Goal: Task Accomplishment & Management: Complete application form

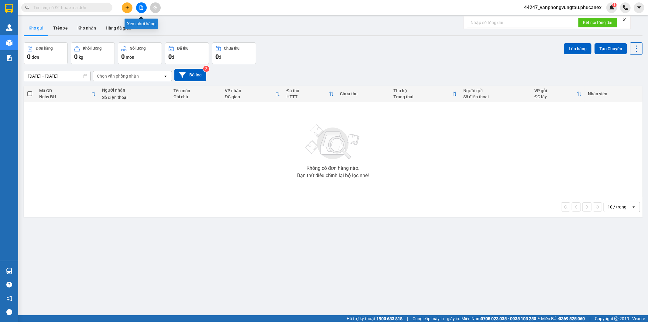
click at [139, 5] on icon "file-add" at bounding box center [141, 7] width 4 height 4
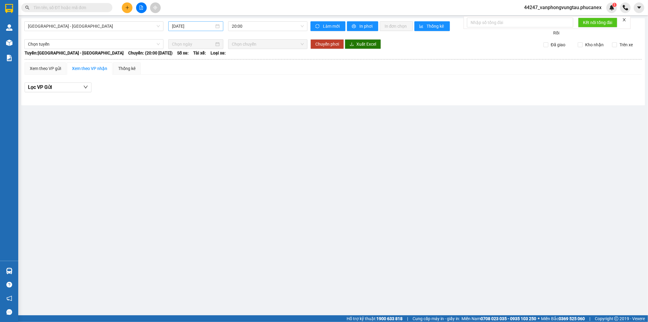
click at [186, 26] on input "[DATE]" at bounding box center [193, 26] width 42 height 7
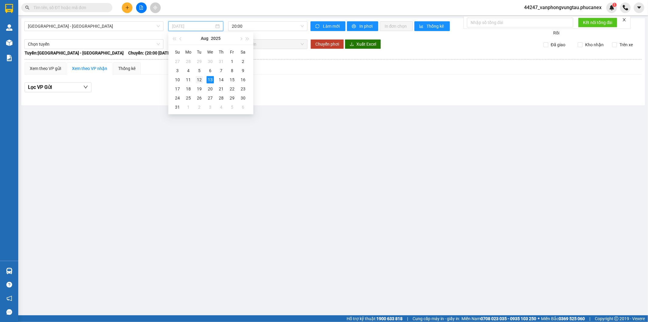
click at [199, 80] on div "12" at bounding box center [199, 79] width 7 height 7
type input "[DATE]"
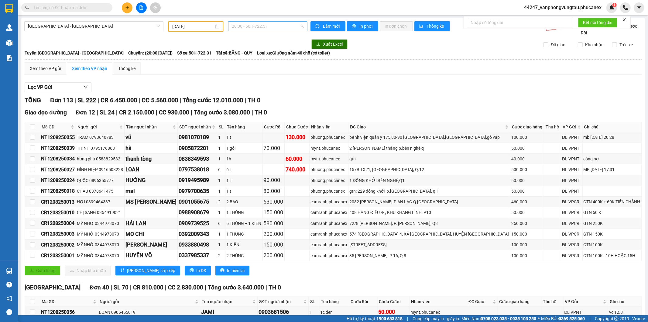
click at [268, 23] on span "20:00 - 50H-722.31" at bounding box center [268, 26] width 72 height 9
click at [257, 47] on div "20:00 - 50H-722.31" at bounding box center [253, 48] width 47 height 7
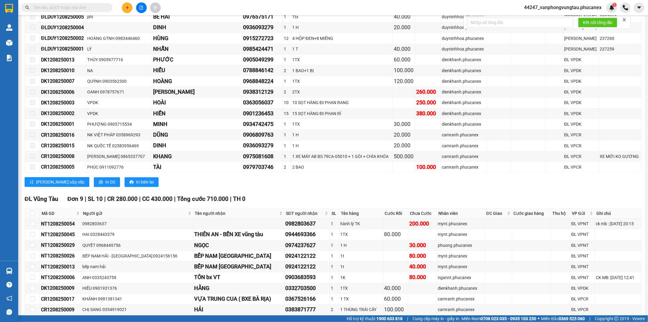
scroll to position [1201, 0]
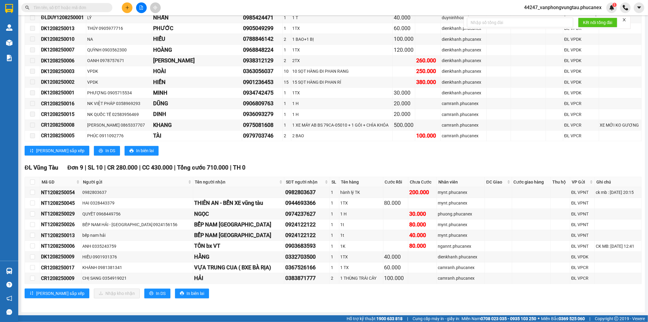
drag, startPoint x: 75, startPoint y: 224, endPoint x: 63, endPoint y: 205, distance: 22.8
click at [39, 227] on tr "NT1208250026 BẾP NAM HẢI - NHA TRANG 0924156156 BẾP [GEOGRAPHIC_DATA] 092412212…" at bounding box center [333, 224] width 617 height 11
copy tr "NT1208250026"
click at [62, 10] on input "text" at bounding box center [69, 7] width 72 height 7
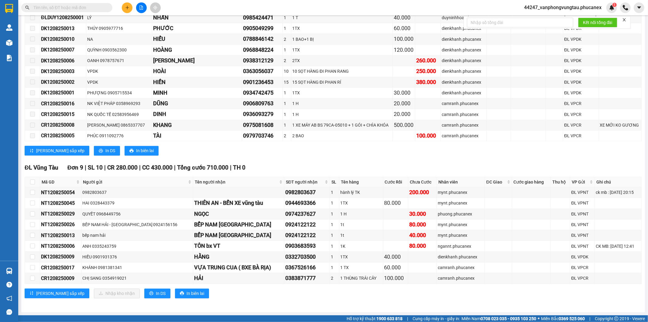
paste input "NT1208250026"
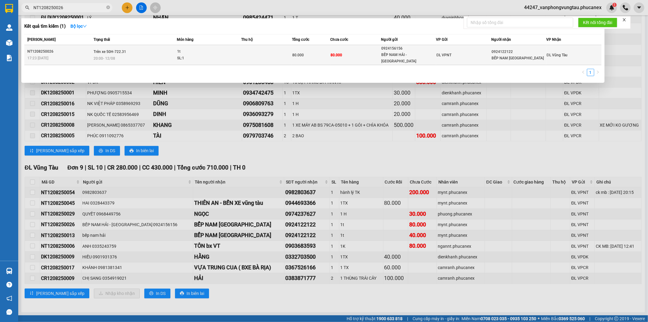
type input "NT1208250026"
click at [312, 58] on td "80.000" at bounding box center [311, 55] width 38 height 20
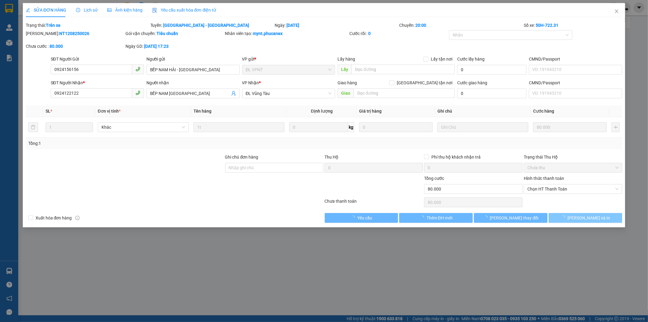
type input "0924156156"
type input "BẾP NAM HẢI - [GEOGRAPHIC_DATA]"
type input "0924122122"
type input "BẾP NAM [GEOGRAPHIC_DATA]"
type input "80.000"
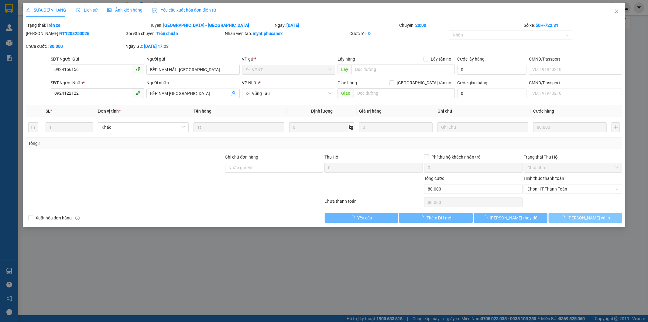
type input "80.000"
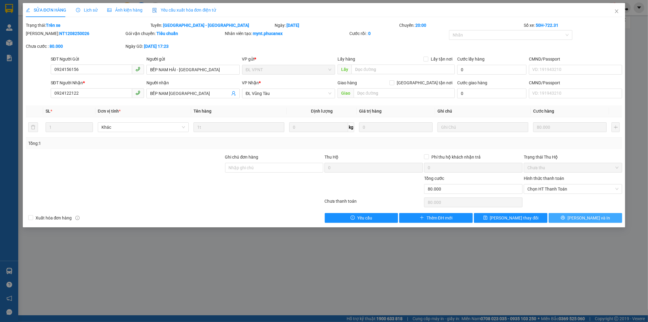
click at [570, 215] on button "[PERSON_NAME] và In" at bounding box center [586, 218] width 74 height 10
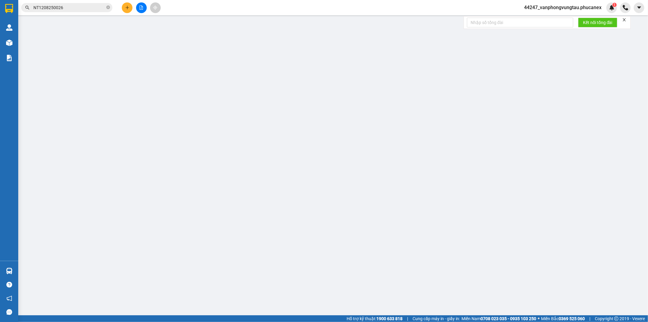
type input "0924156156"
type input "BẾP NAM HẢI - [GEOGRAPHIC_DATA]"
type input "0924122122"
type input "BẾP NAM [GEOGRAPHIC_DATA]"
type input "80.000"
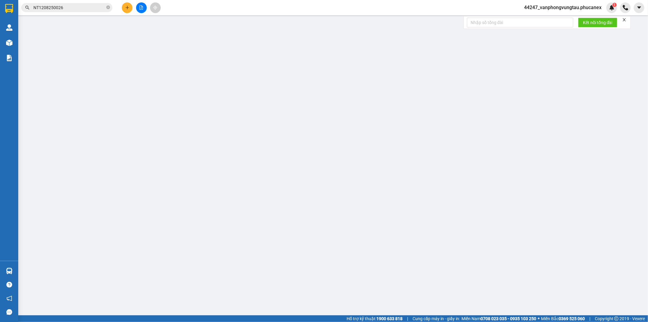
type input "80.000"
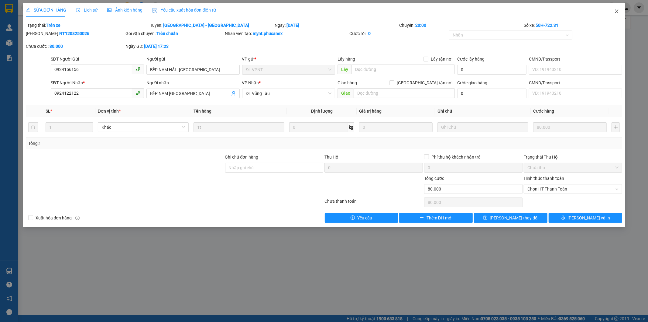
click at [618, 11] on icon "close" at bounding box center [617, 11] width 5 height 5
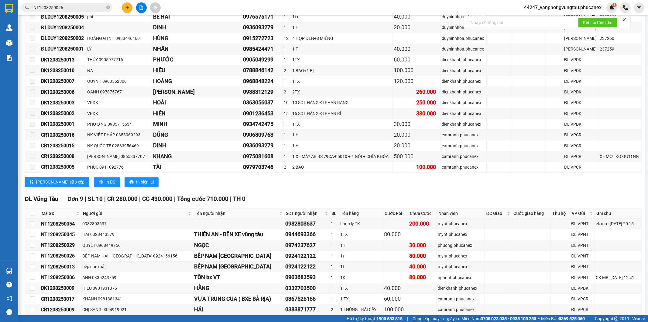
scroll to position [1201, 0]
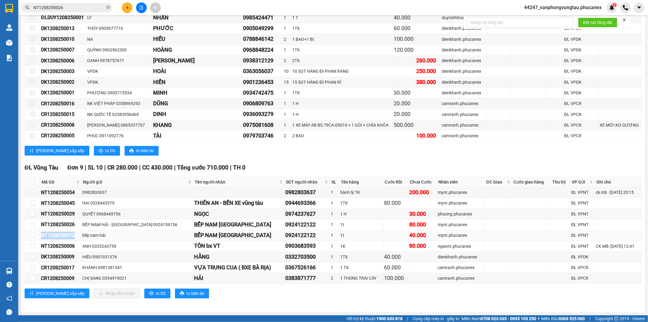
drag, startPoint x: 78, startPoint y: 236, endPoint x: 42, endPoint y: 237, distance: 36.2
click at [42, 237] on div "NT1208250013" at bounding box center [60, 235] width 39 height 8
copy div "NT1208250013"
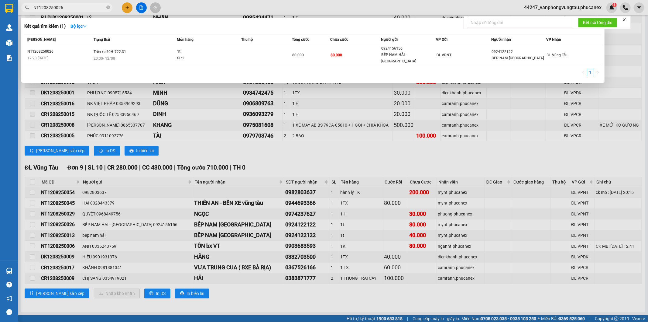
drag, startPoint x: 42, startPoint y: 17, endPoint x: 34, endPoint y: 16, distance: 8.0
click at [29, 13] on div "Kết quả tìm kiếm ( 1 ) Bộ lọc Mã ĐH Trạng thái Món hàng Thu hộ Tổng cước Chưa c…" at bounding box center [59, 7] width 119 height 11
paste input "NT1208250013"
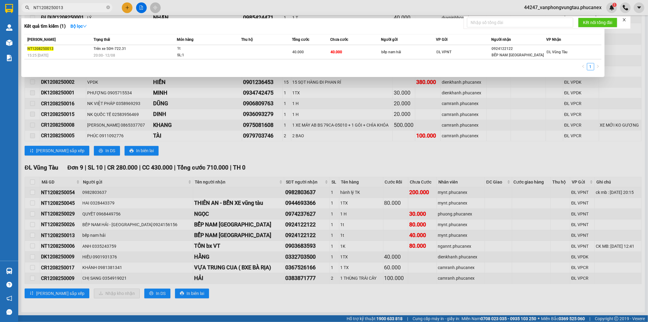
type input "NT1208250013"
click at [248, 55] on td at bounding box center [266, 52] width 51 height 14
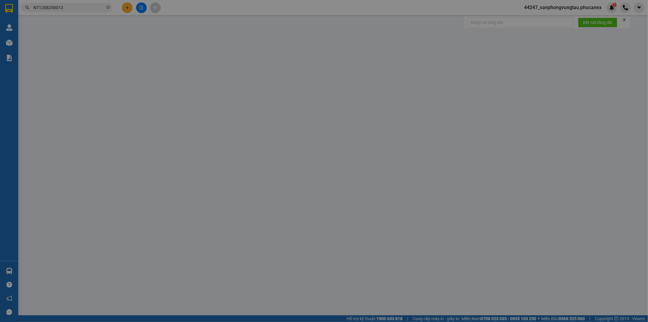
type input "bếp nam hải"
type input "0924122122"
type input "BẾP NAM [GEOGRAPHIC_DATA]"
type input "40.000"
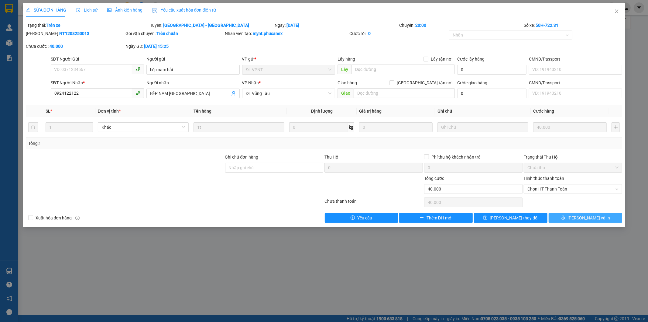
click at [588, 219] on span "[PERSON_NAME] và In" at bounding box center [589, 217] width 43 height 7
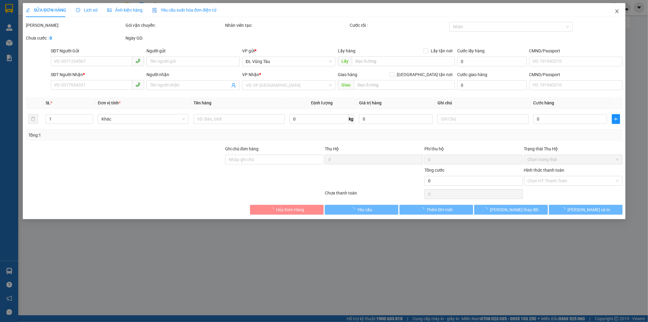
type input "bếp nam hải"
type input "0924122122"
type input "BẾP NAM [GEOGRAPHIC_DATA]"
type input "40.000"
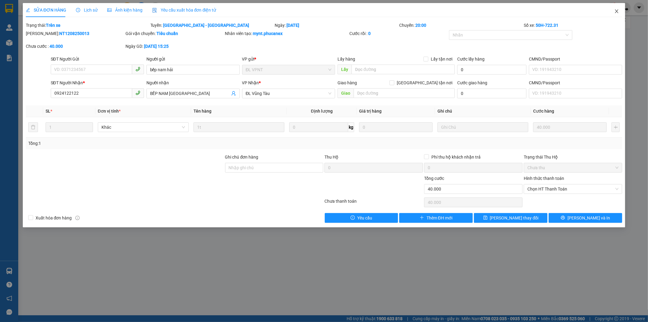
click at [618, 11] on icon "close" at bounding box center [617, 11] width 5 height 5
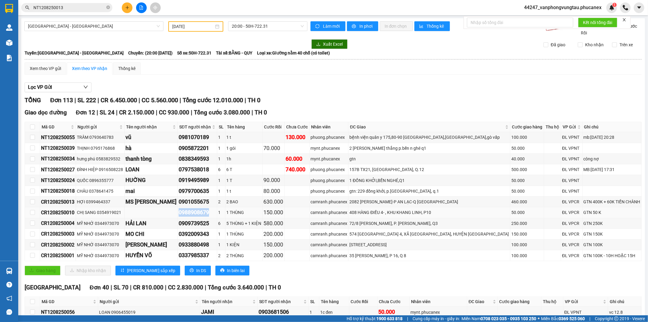
drag, startPoint x: 212, startPoint y: 212, endPoint x: 179, endPoint y: 216, distance: 33.4
click at [179, 216] on div "0988908679" at bounding box center [197, 212] width 37 height 9
copy div "0988908679"
drag, startPoint x: 55, startPoint y: 214, endPoint x: 41, endPoint y: 214, distance: 13.7
click at [41, 214] on div "CR1208250010" at bounding box center [58, 213] width 34 height 8
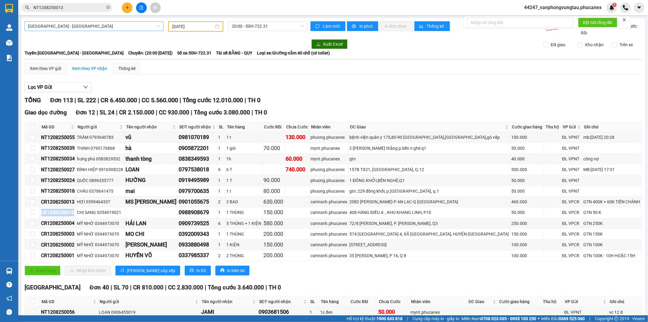
copy div "CR1208250010"
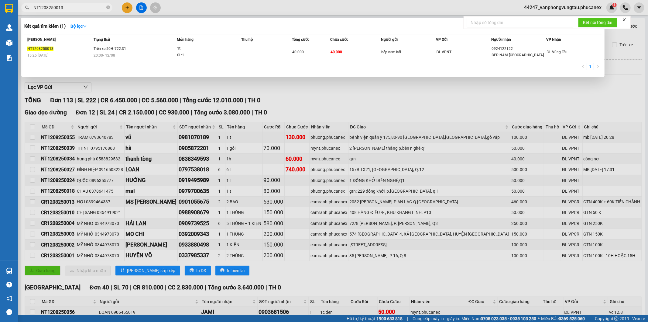
drag, startPoint x: 71, startPoint y: 8, endPoint x: 19, endPoint y: 16, distance: 52.2
click at [19, 13] on div "Kết quả tìm kiếm ( 1 ) Bộ lọc Mã ĐH Trạng thái Món hàng Thu hộ Tổng cước Chưa c…" at bounding box center [59, 7] width 119 height 11
paste input "CR1208250010"
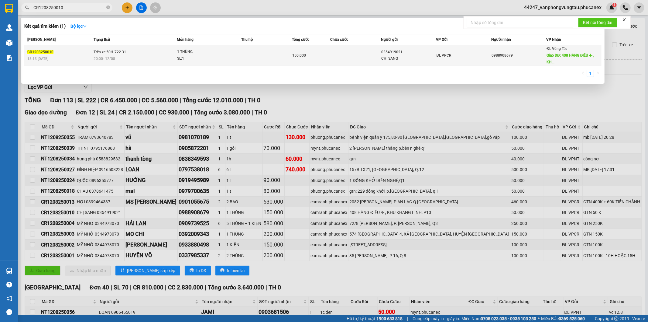
type input "CR1208250010"
click at [283, 56] on td at bounding box center [266, 55] width 51 height 21
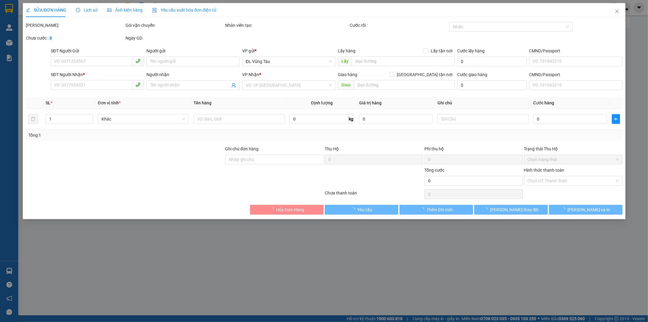
type input "0354919021"
type input "CHỊ SANG"
type input "0988908679"
type input "408 HÀNG ĐIỀU 4- , KHU KHANG LINH, P10"
type input "50.000"
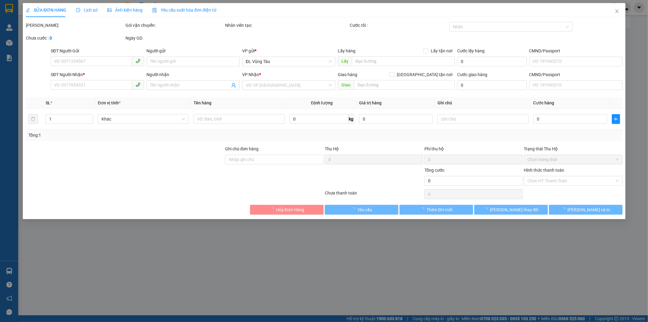
type input "150.000"
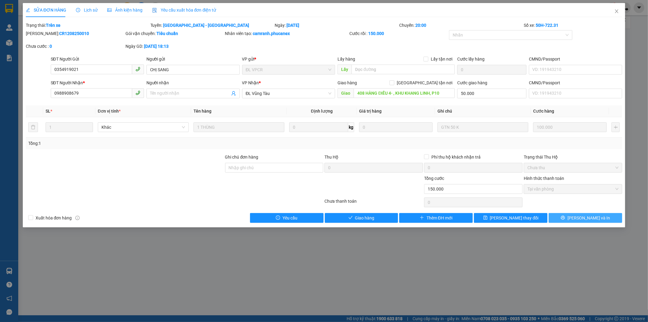
click at [571, 218] on button "[PERSON_NAME] và In" at bounding box center [586, 218] width 74 height 10
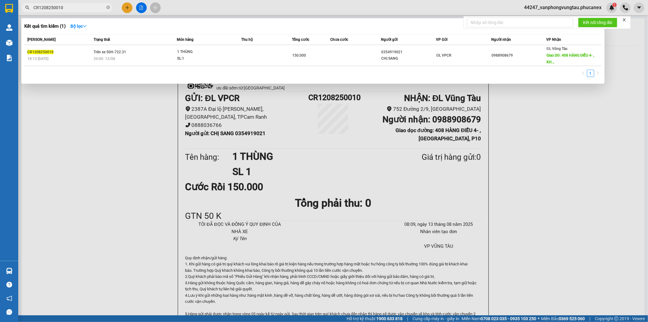
click at [74, 5] on input "CR1208250010" at bounding box center [69, 7] width 72 height 7
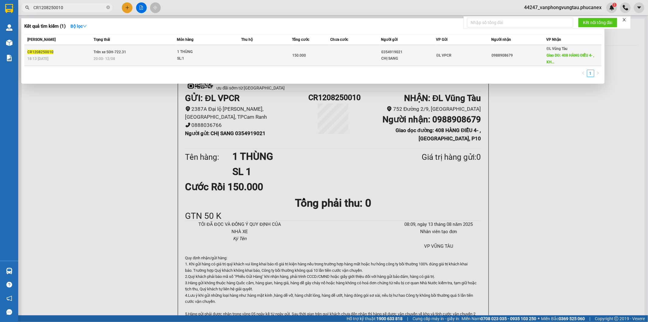
click at [155, 49] on td "Trên xe 50H-722.31 20:00 [DATE]" at bounding box center [134, 55] width 85 height 21
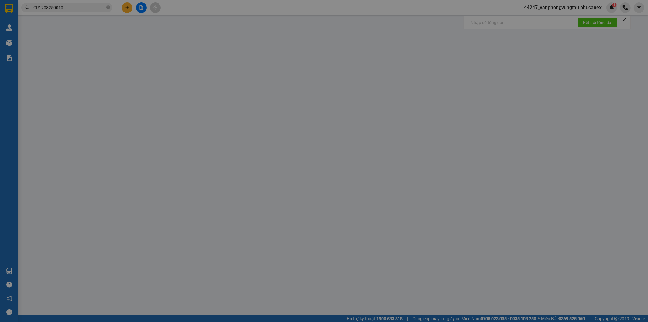
type input "0354919021"
type input "CHỊ SANG"
type input "0988908679"
type input "408 HÀNG ĐIỀU 4- , KHU KHANG LINH, P10"
type input "50.000"
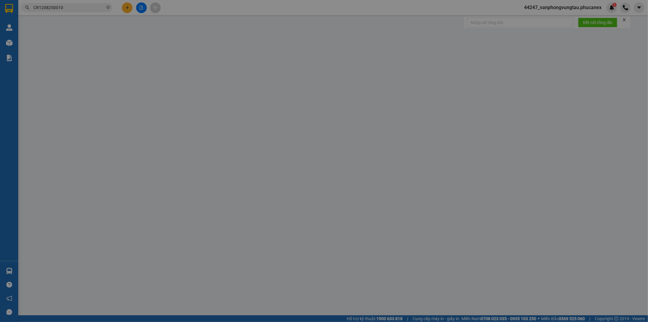
type input "150.000"
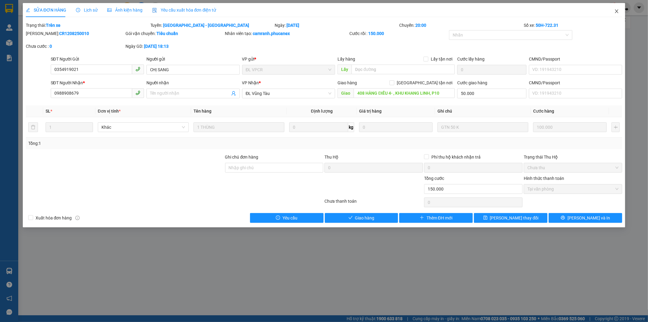
click at [619, 10] on icon "close" at bounding box center [617, 11] width 3 height 4
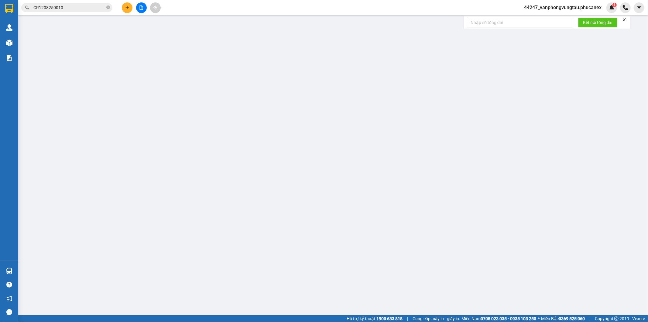
type input "0354919021"
type input "CHỊ SANG"
type input "0988908679"
type input "408 HÀNG ĐIỀU 4- , KHU KHANG LINH, P10"
type input "50.000"
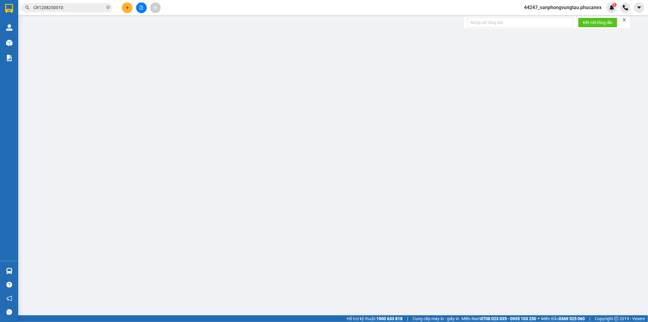
type input "150.000"
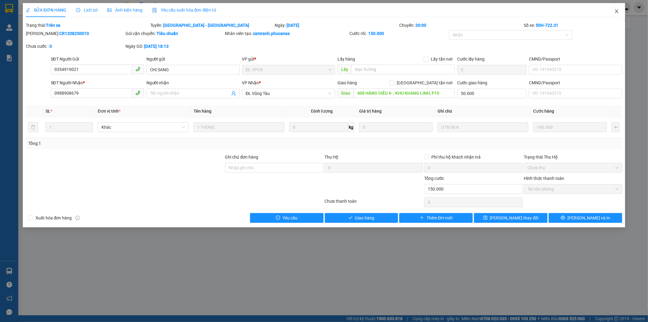
click at [615, 11] on icon "close" at bounding box center [617, 11] width 5 height 5
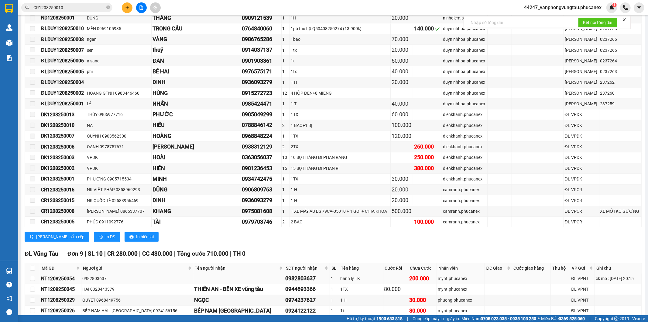
scroll to position [1201, 0]
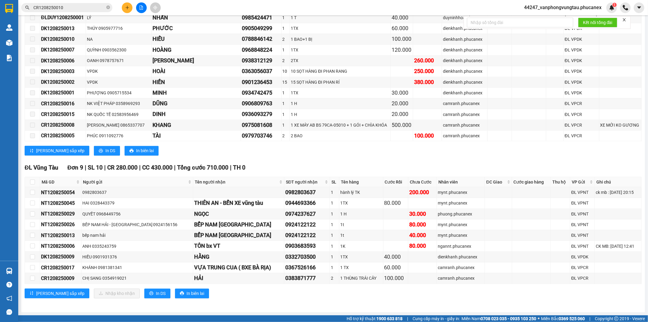
click at [284, 149] on div "[PERSON_NAME] sắp xếp In DS In biên lai" at bounding box center [333, 151] width 617 height 10
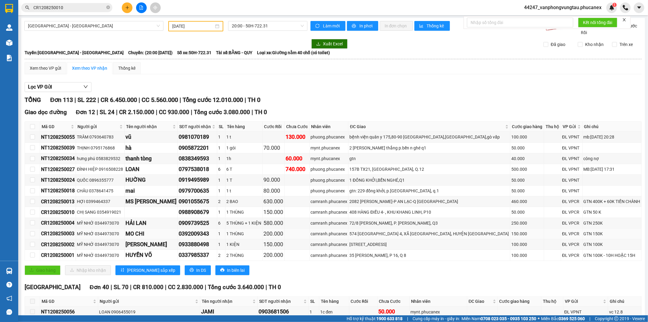
scroll to position [0, 0]
